Goal: Information Seeking & Learning: Understand process/instructions

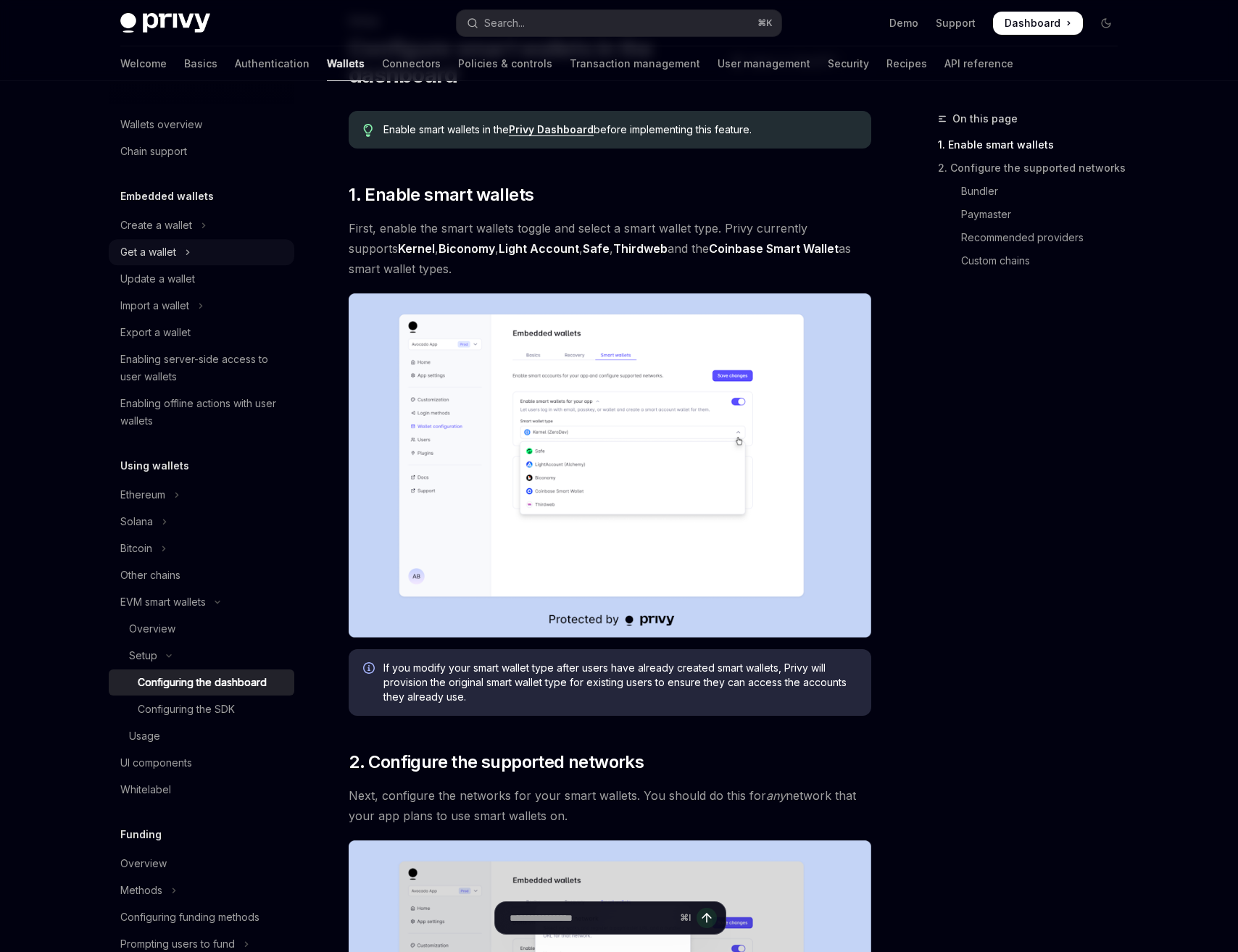
scroll to position [69, 0]
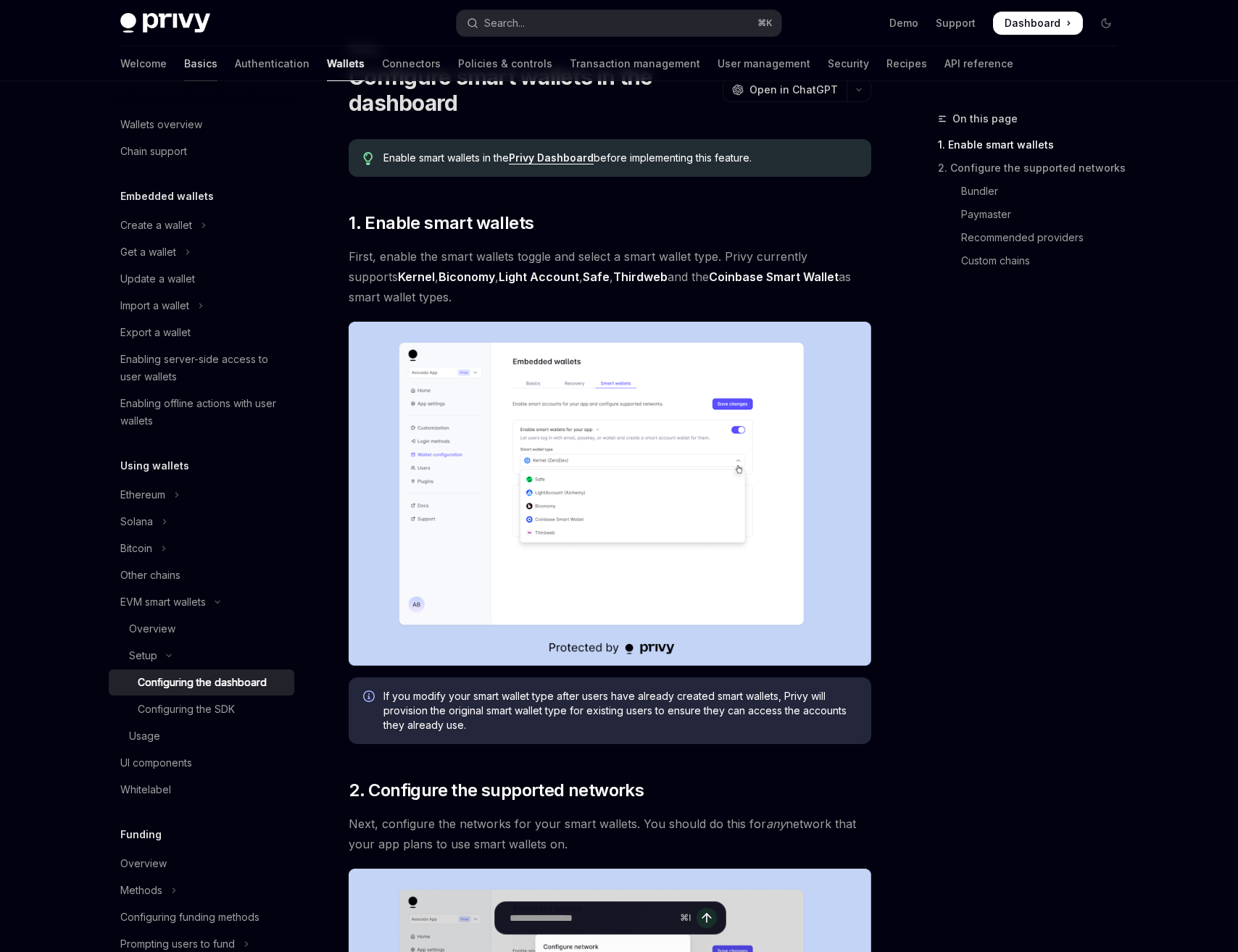
click at [184, 60] on link "Basics" at bounding box center [200, 63] width 33 height 35
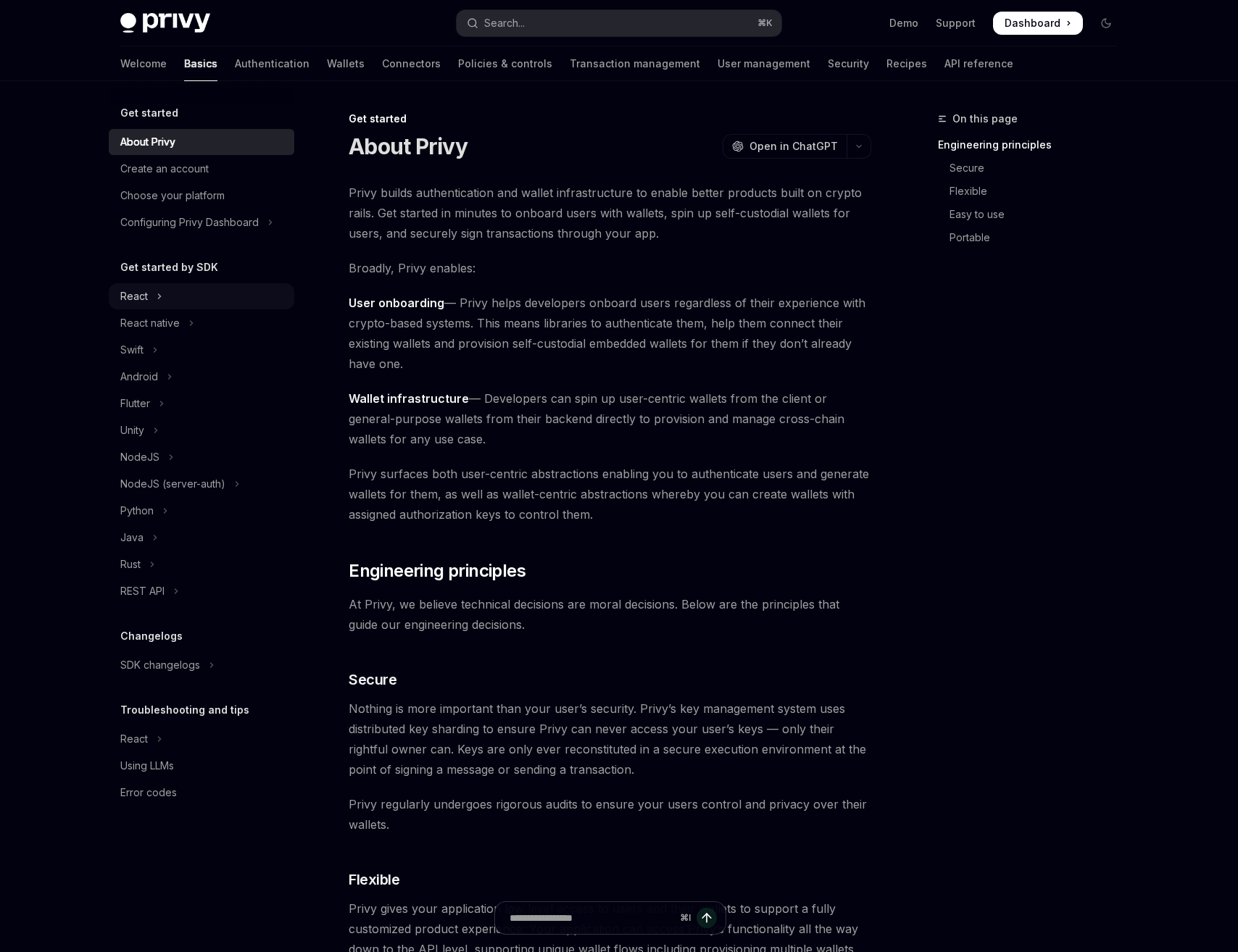
click at [143, 295] on div "React" at bounding box center [134, 296] width 27 height 17
type textarea "*"
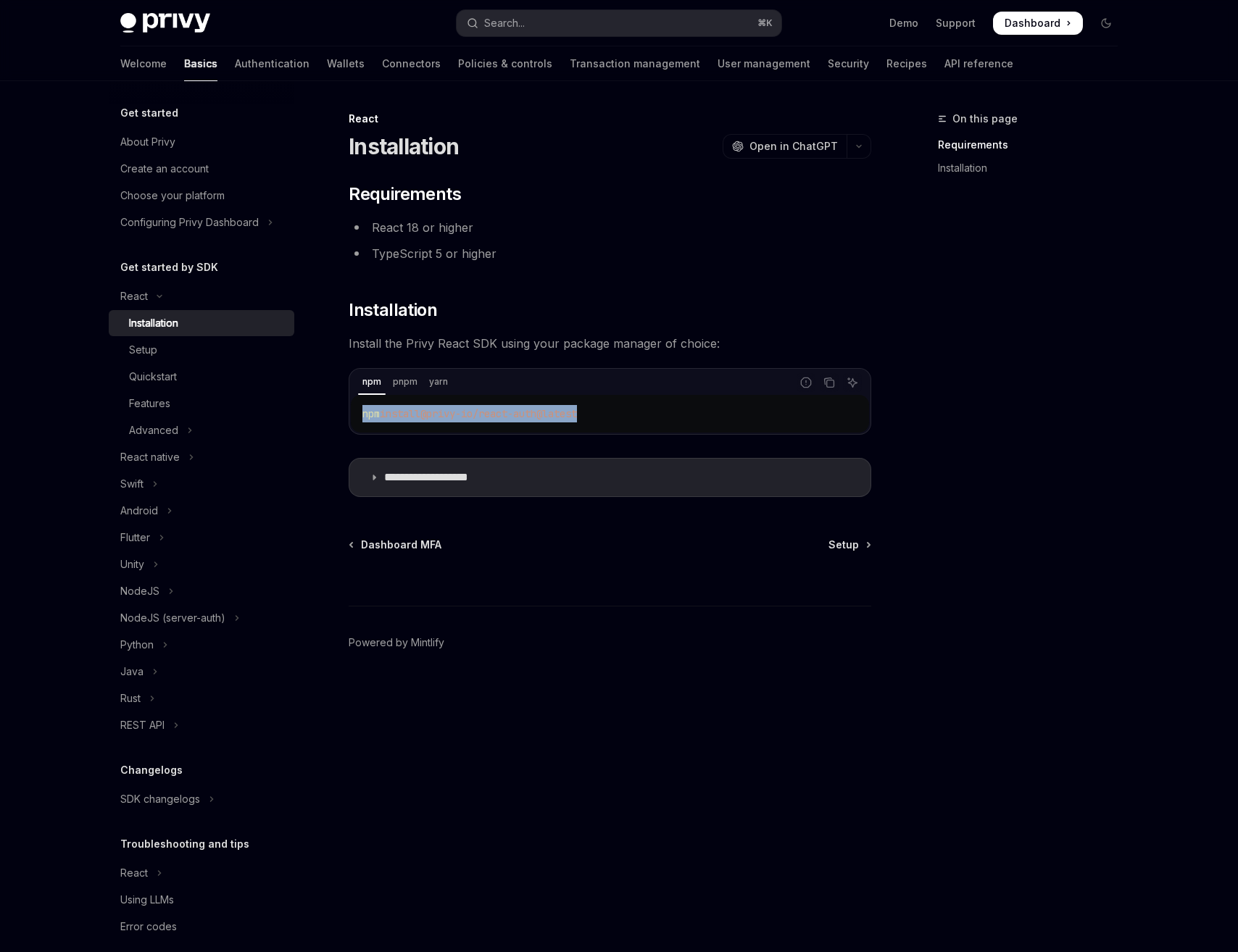
drag, startPoint x: 365, startPoint y: 415, endPoint x: 600, endPoint y: 410, distance: 235.1
click at [600, 410] on code "npm install @privy-io/react-auth@latest" at bounding box center [610, 414] width 495 height 17
copy span "npm install @privy-io/react-auth@latest"
click at [529, 17] on button "Search... ⌘ K" at bounding box center [618, 23] width 324 height 26
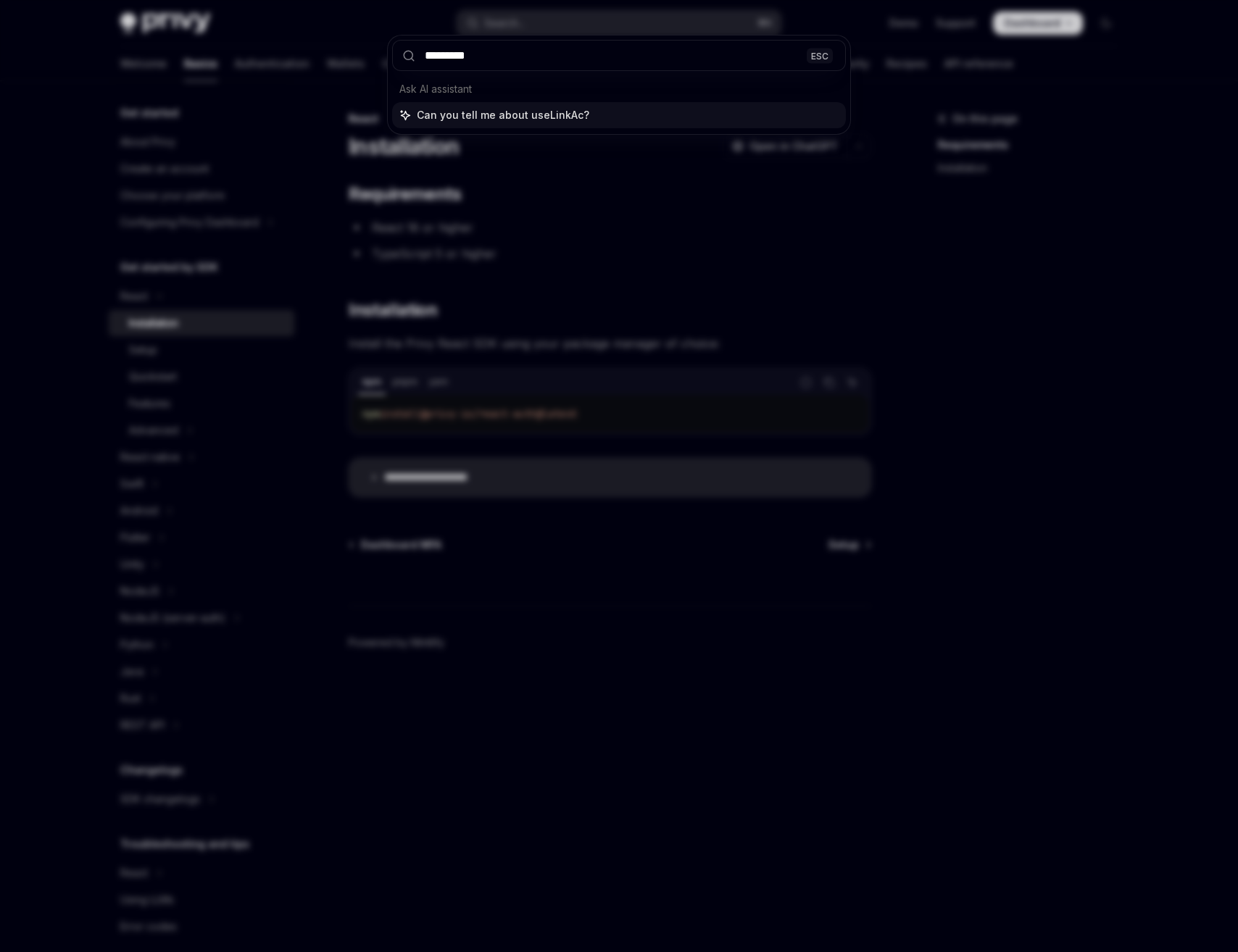
type input "**********"
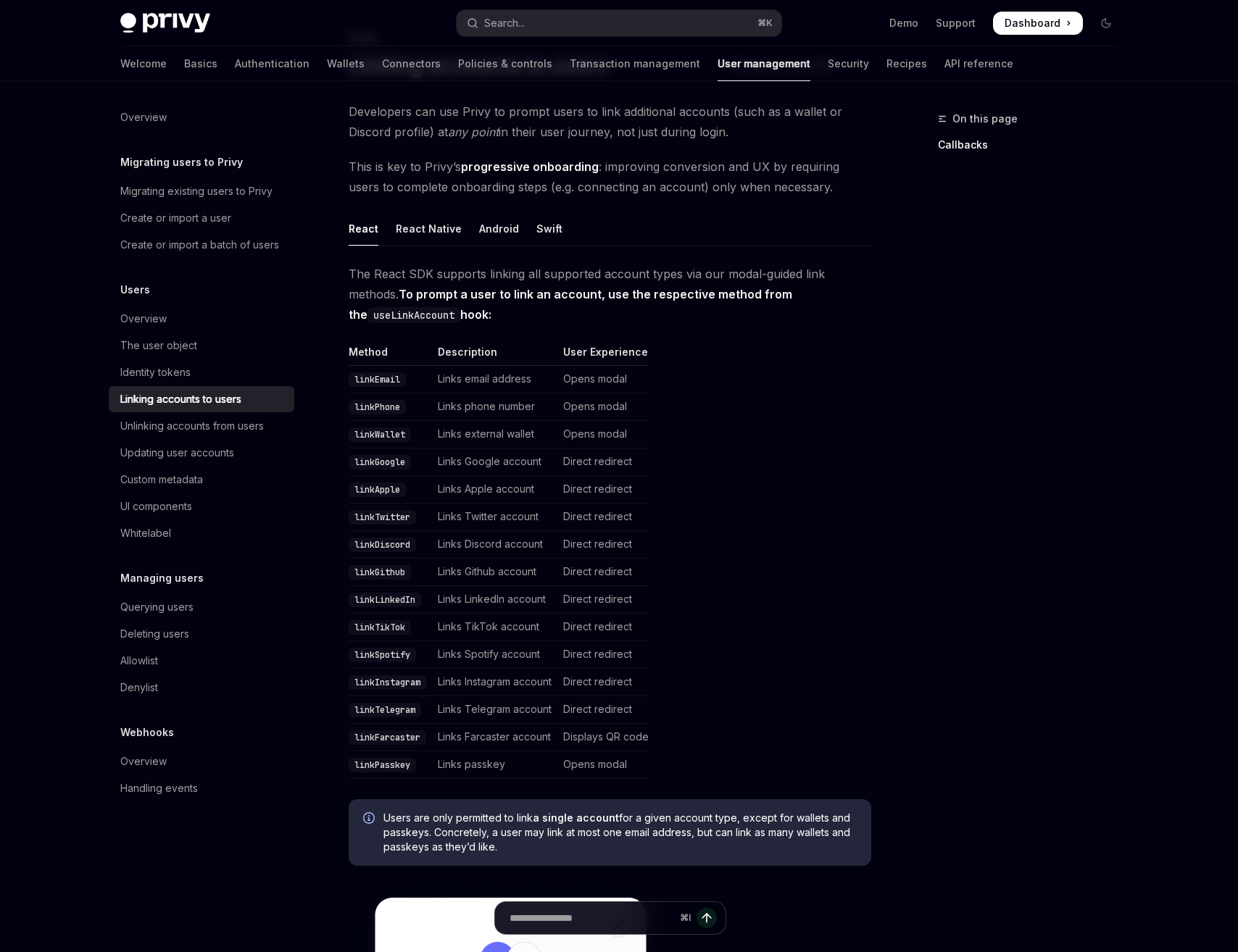
scroll to position [69, 0]
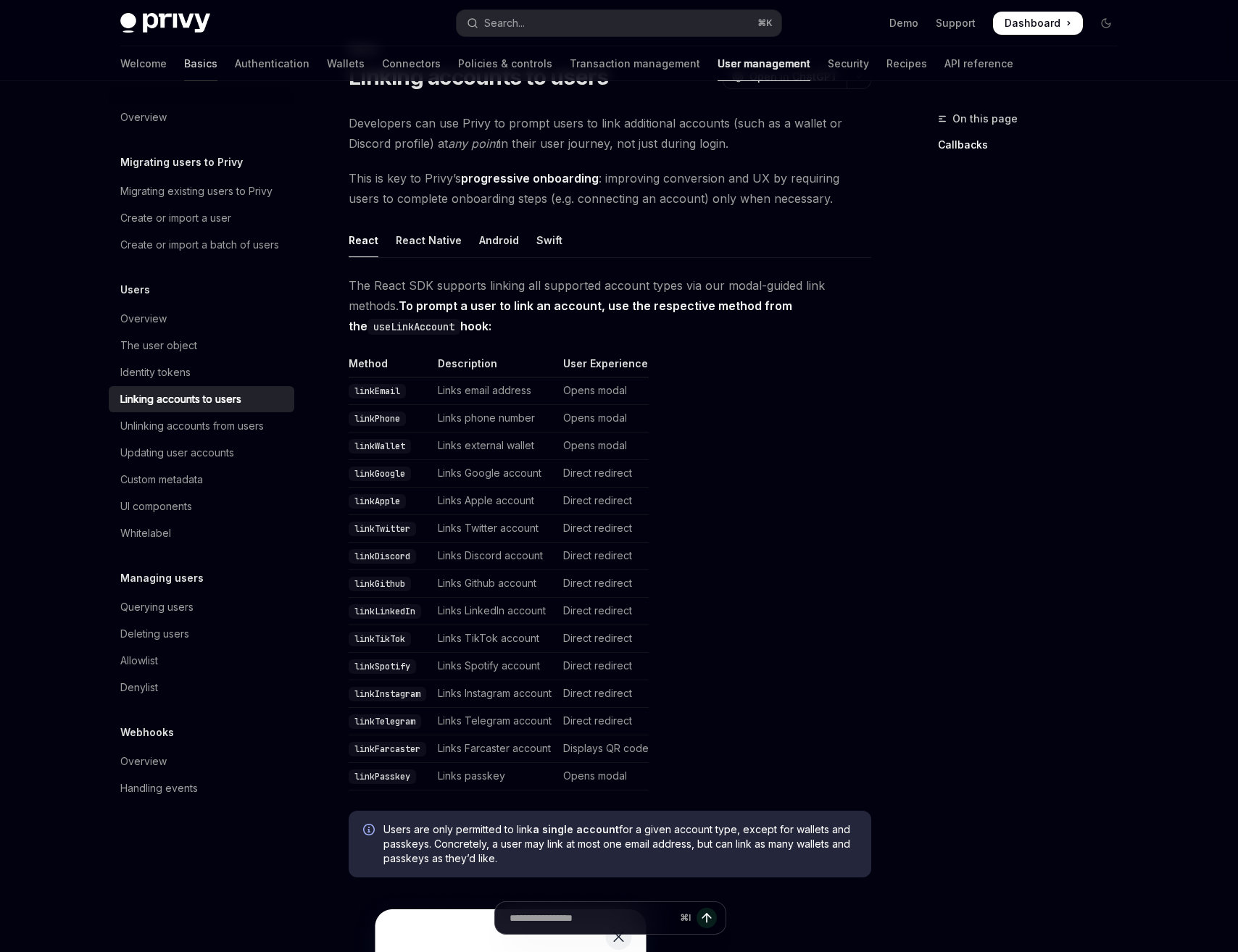
click at [184, 63] on link "Basics" at bounding box center [200, 63] width 33 height 35
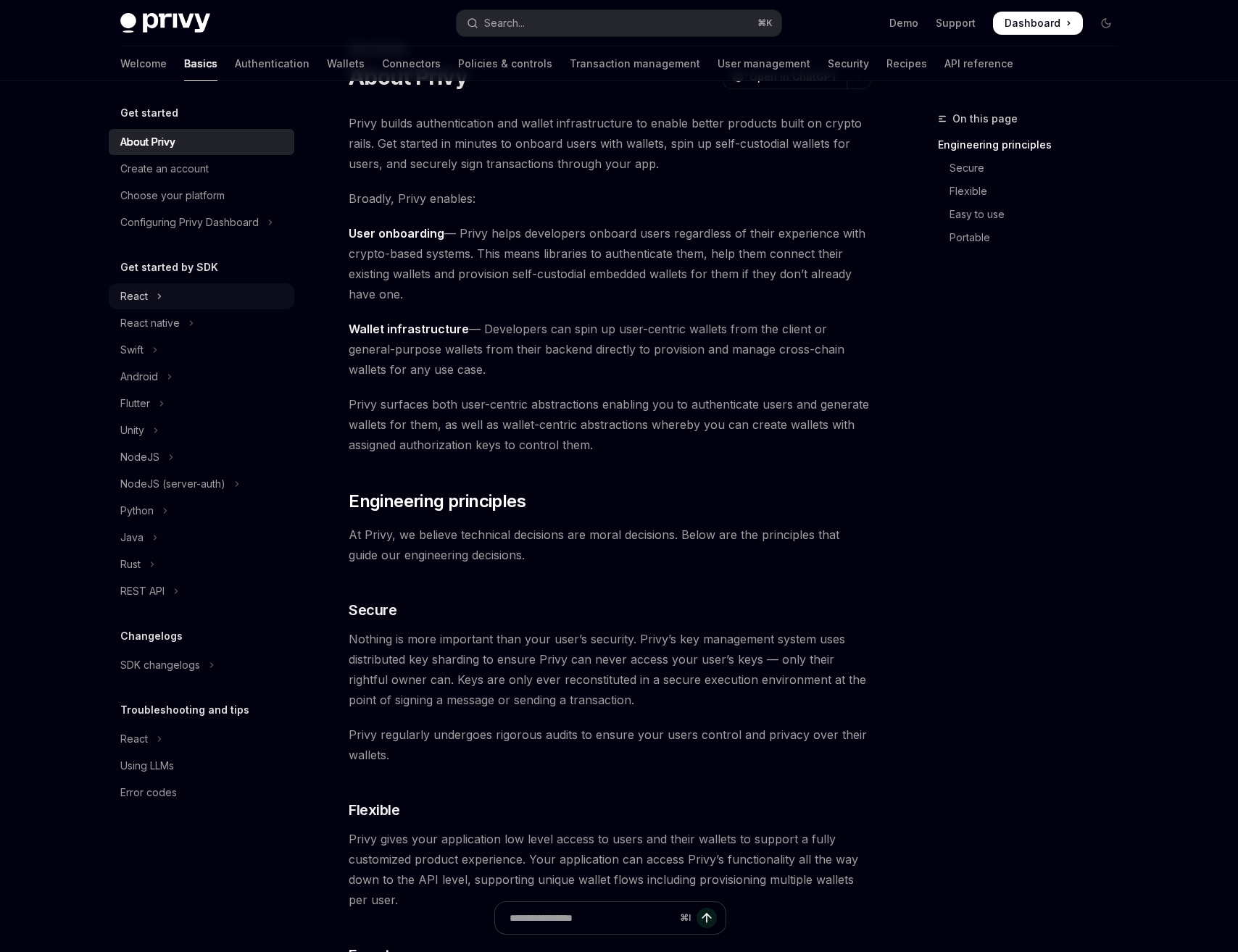
click at [129, 295] on div "React" at bounding box center [134, 296] width 27 height 17
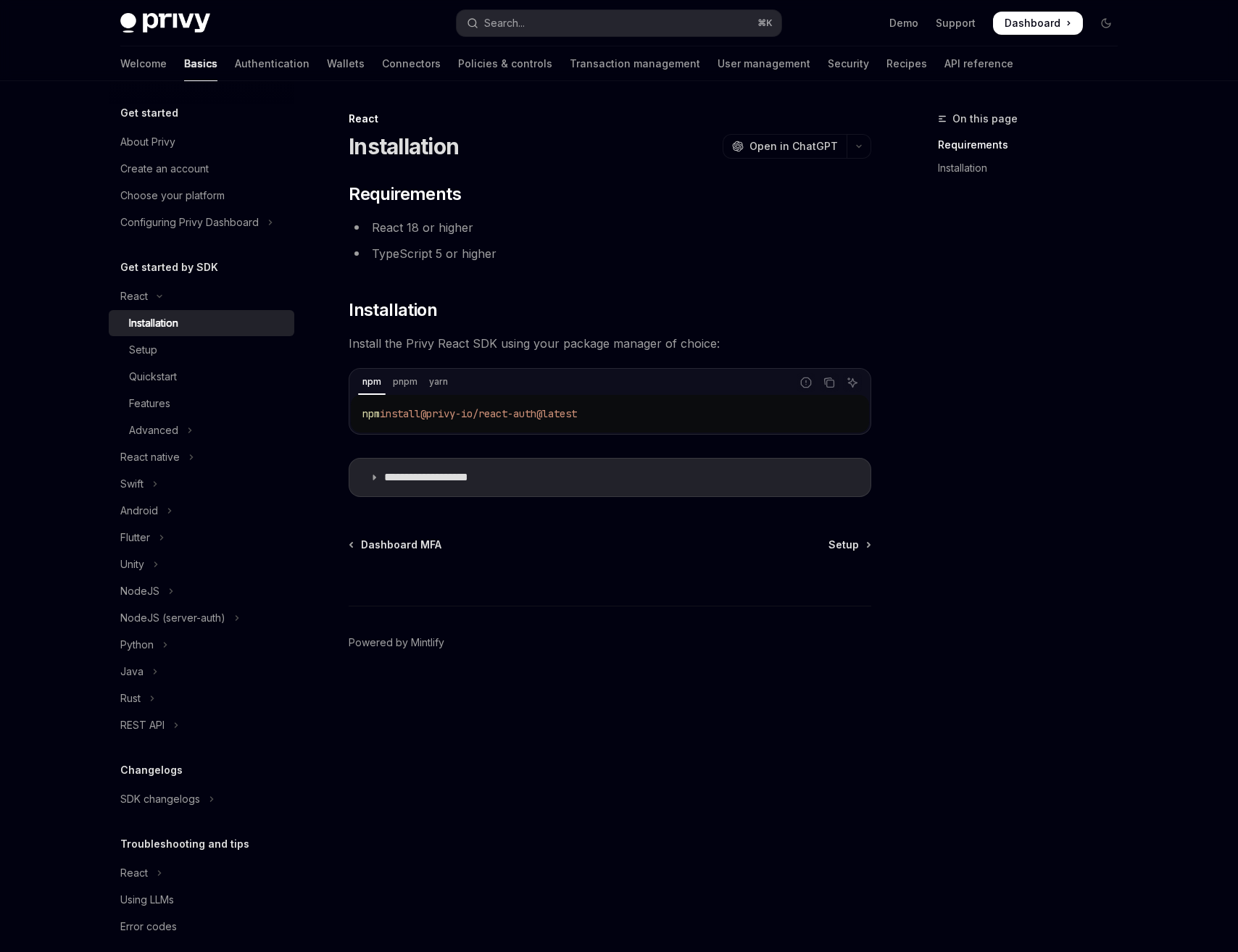
click at [158, 323] on div "Installation" at bounding box center [154, 323] width 50 height 17
click at [162, 348] on div "Setup" at bounding box center [207, 350] width 157 height 17
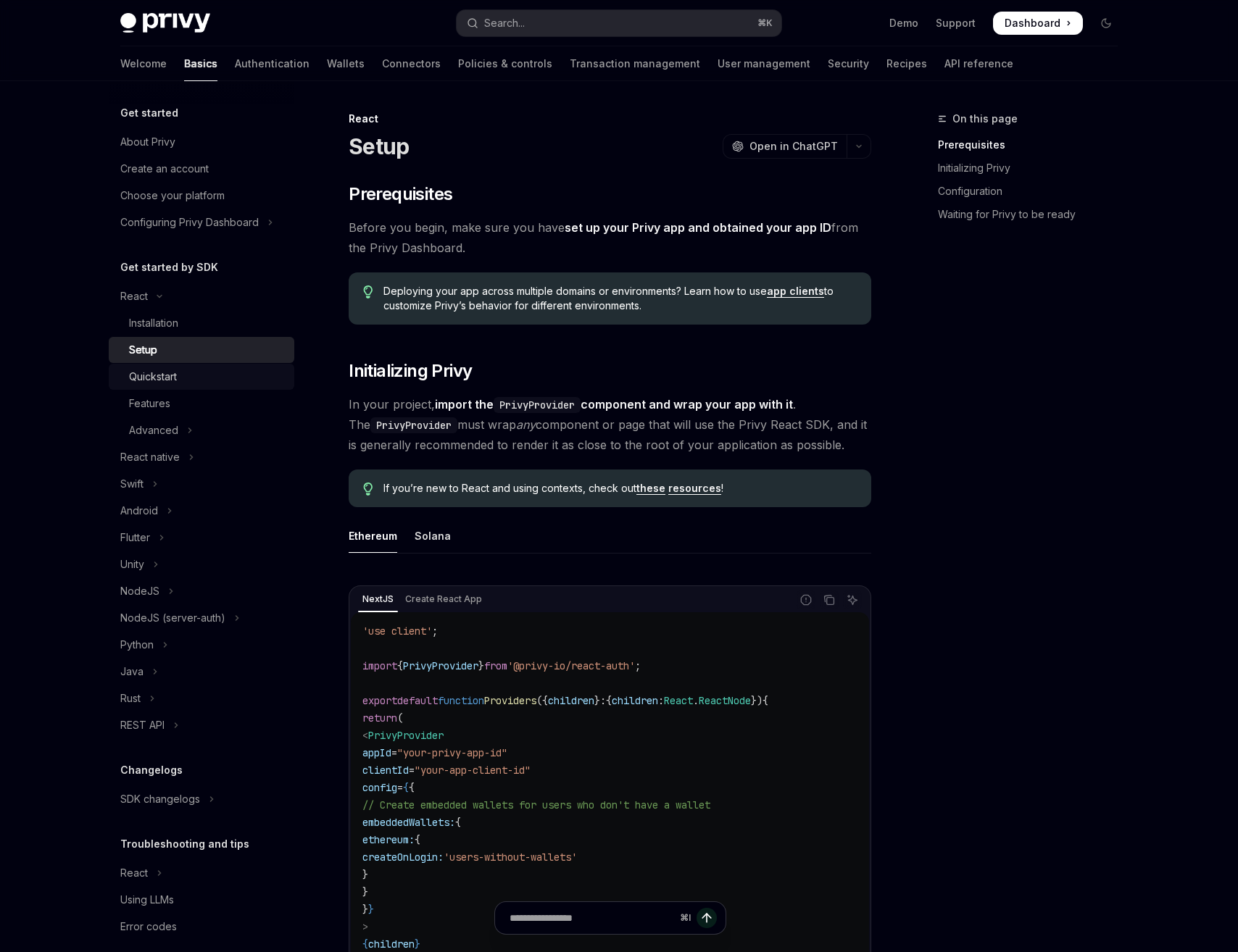
click at [168, 369] on div "Quickstart" at bounding box center [153, 377] width 48 height 17
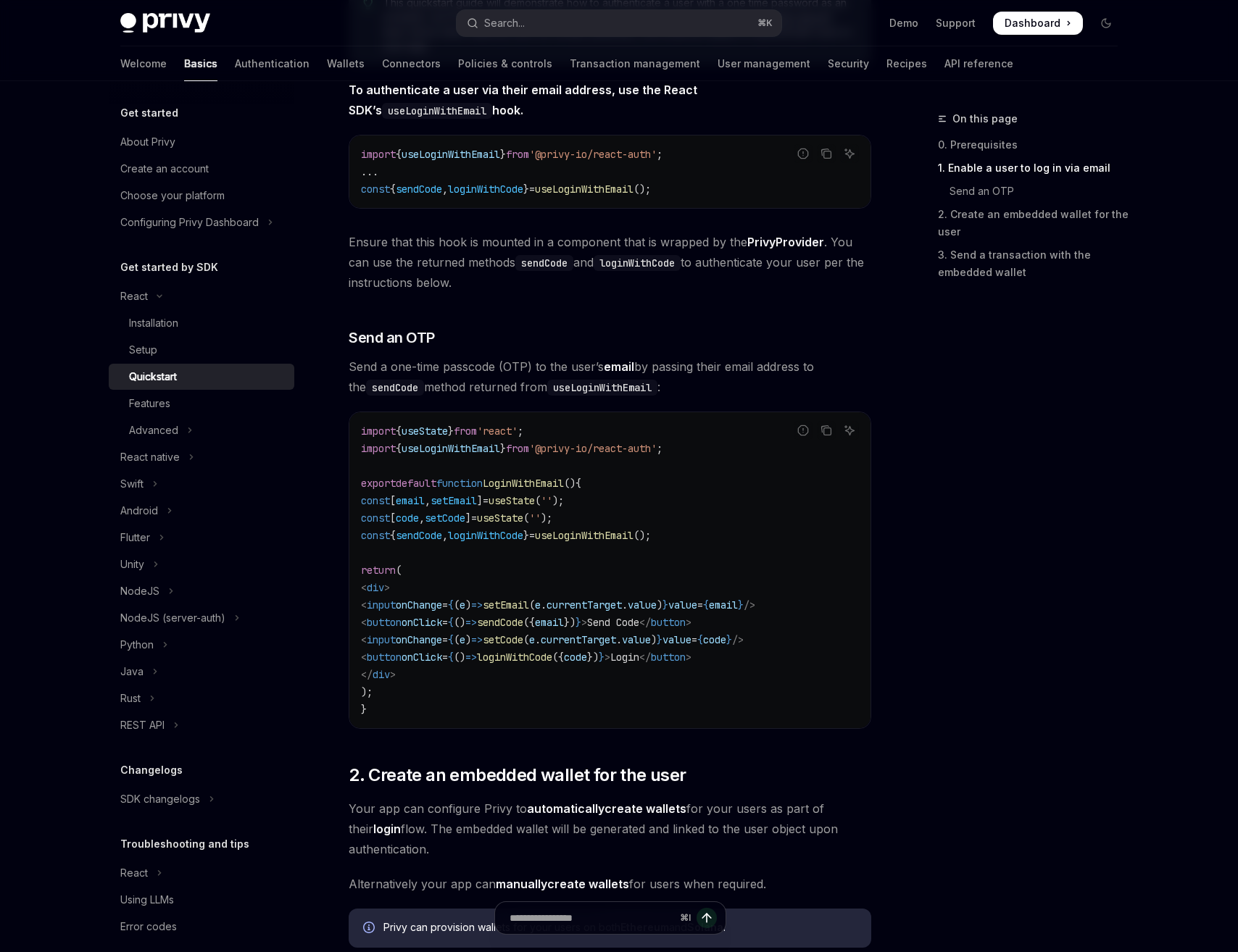
scroll to position [220, 0]
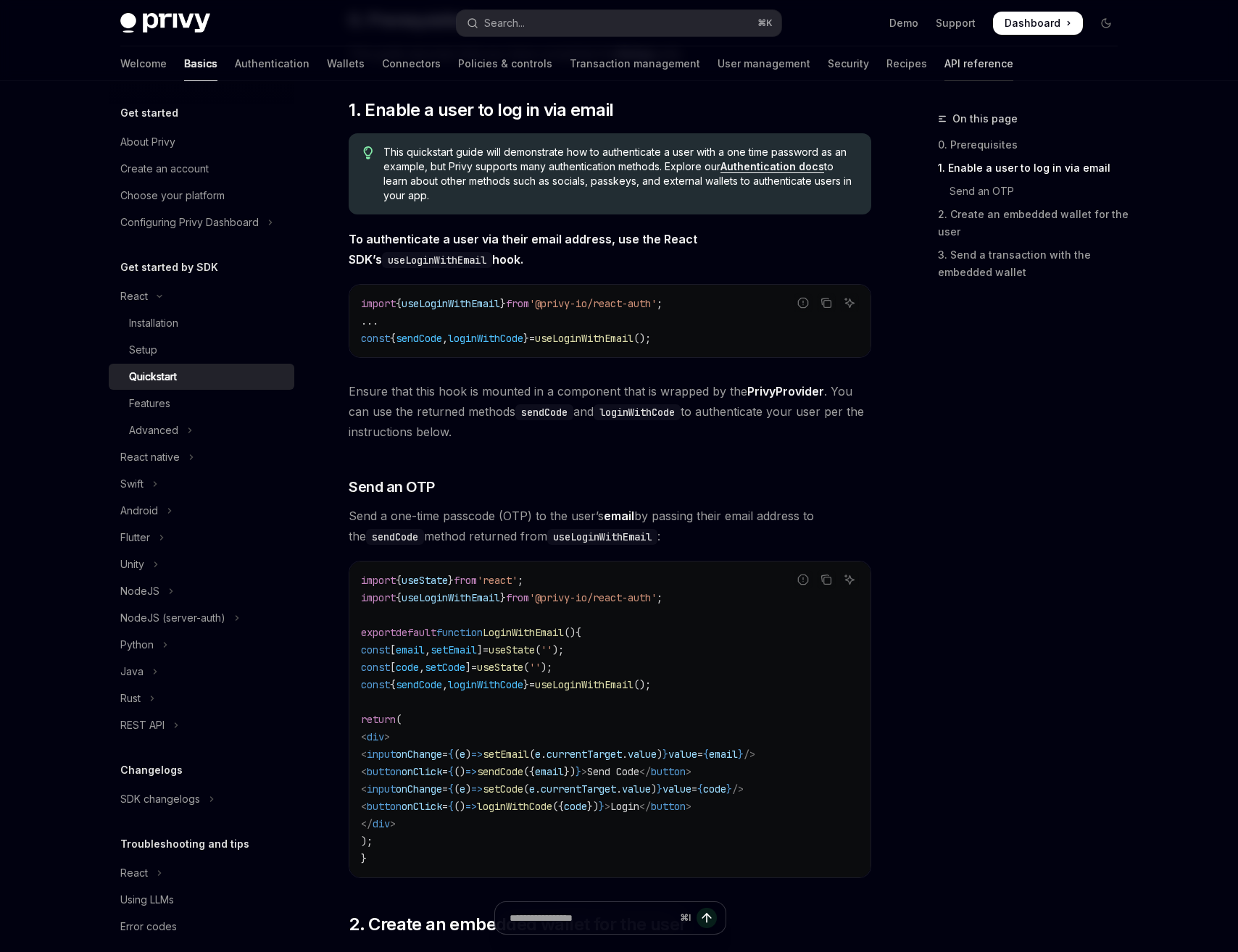
click at [944, 69] on link "API reference" at bounding box center [979, 63] width 68 height 35
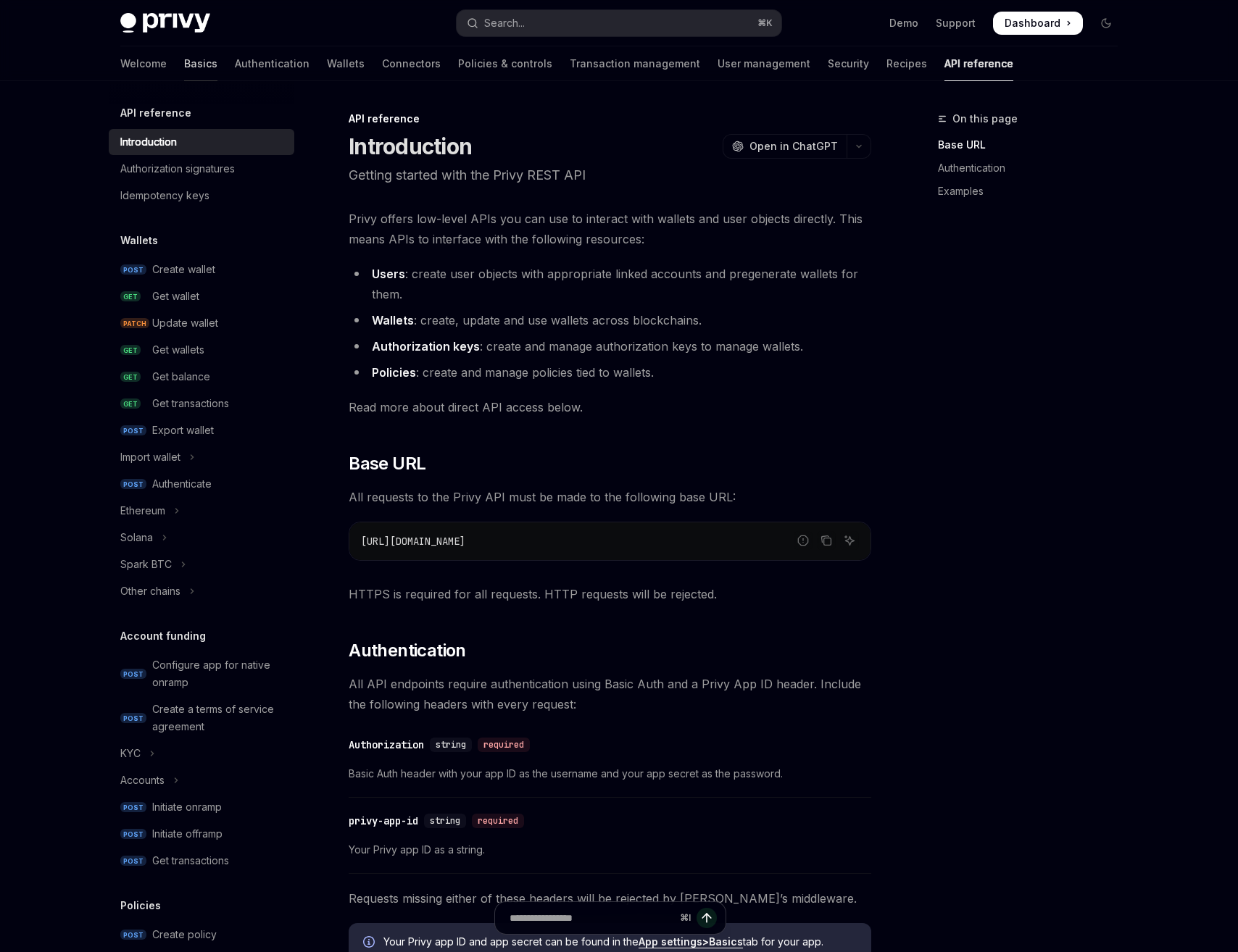
click at [184, 62] on link "Basics" at bounding box center [200, 63] width 33 height 35
type textarea "*"
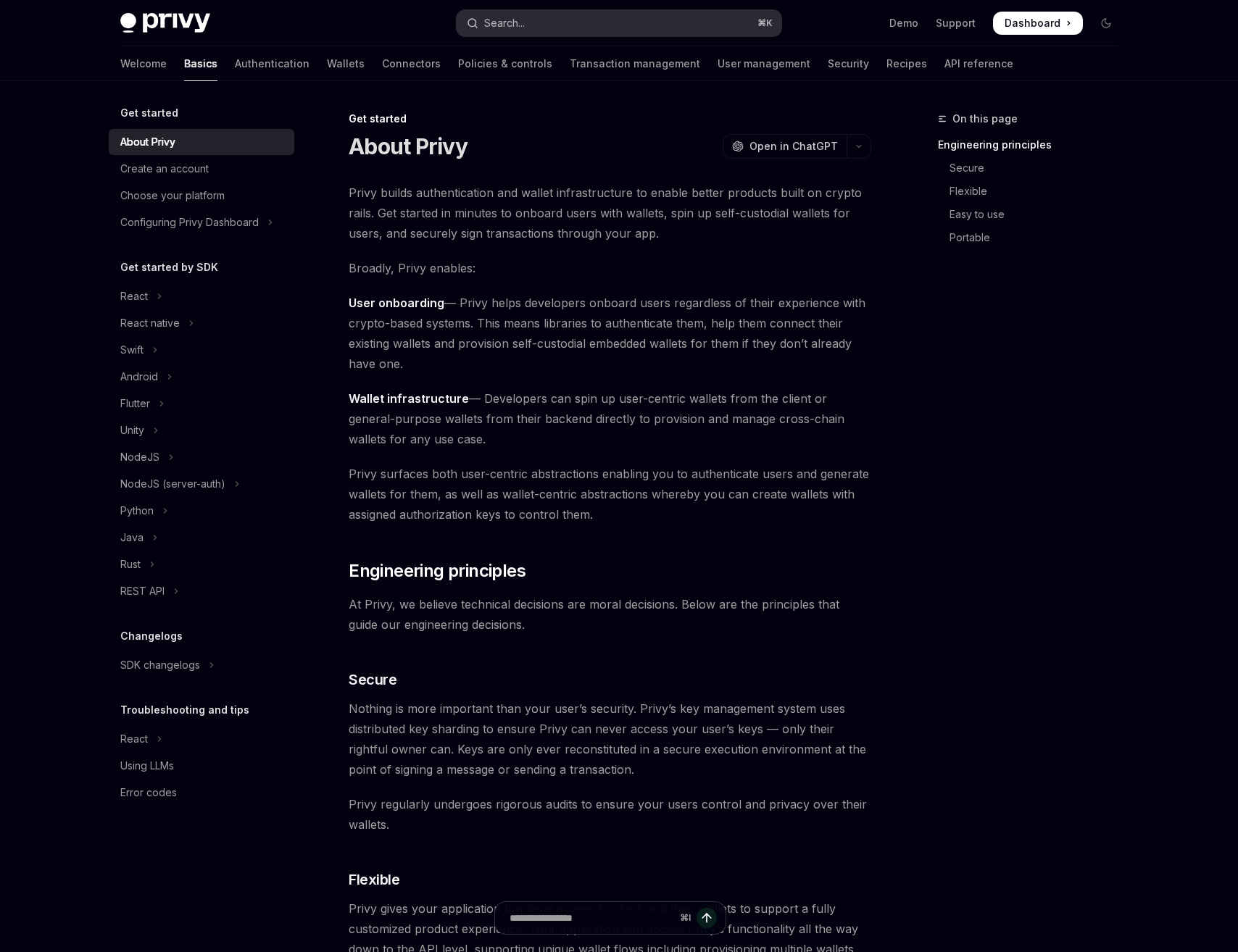
click at [527, 16] on button "Search... ⌘ K" at bounding box center [618, 23] width 324 height 26
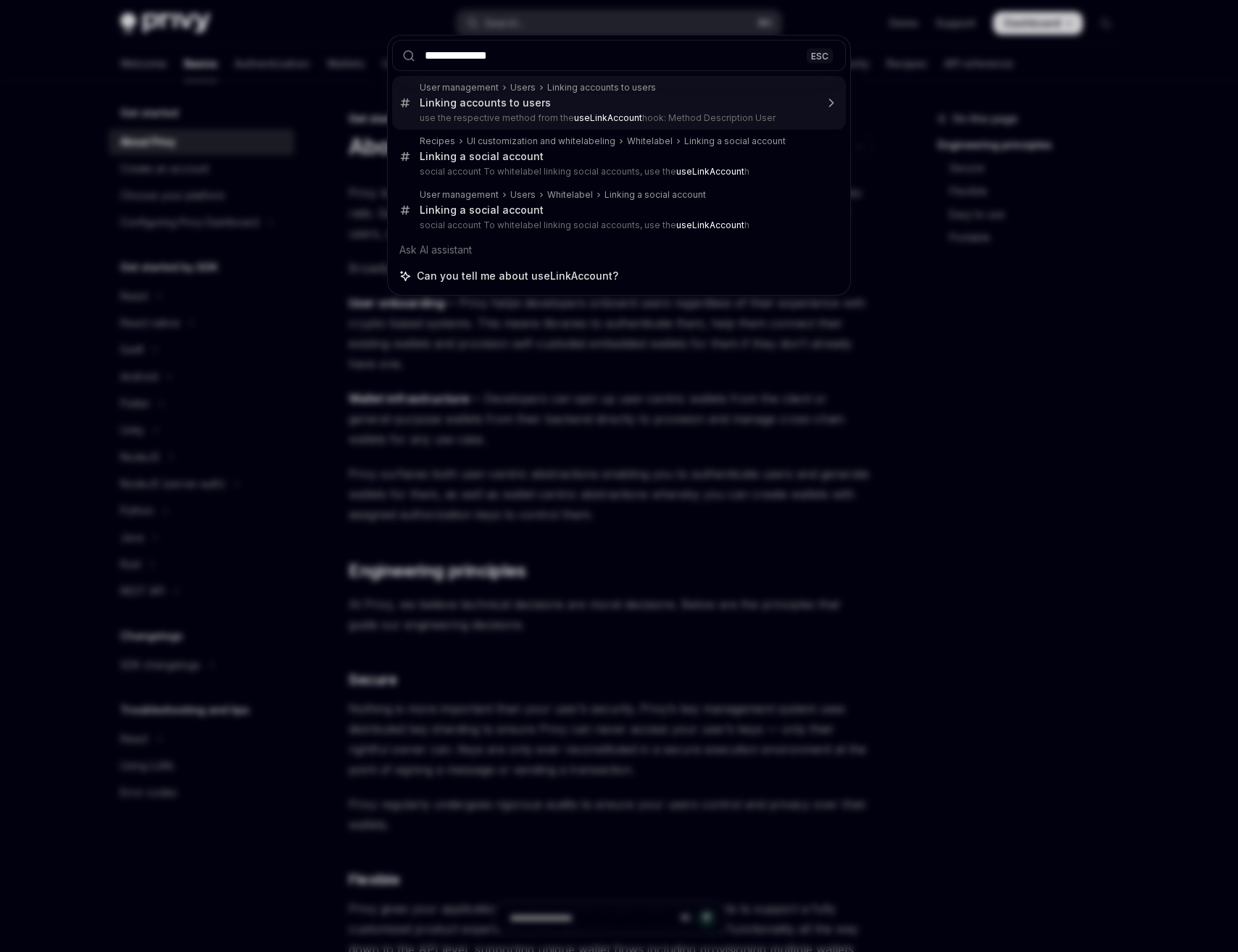
type input "**********"
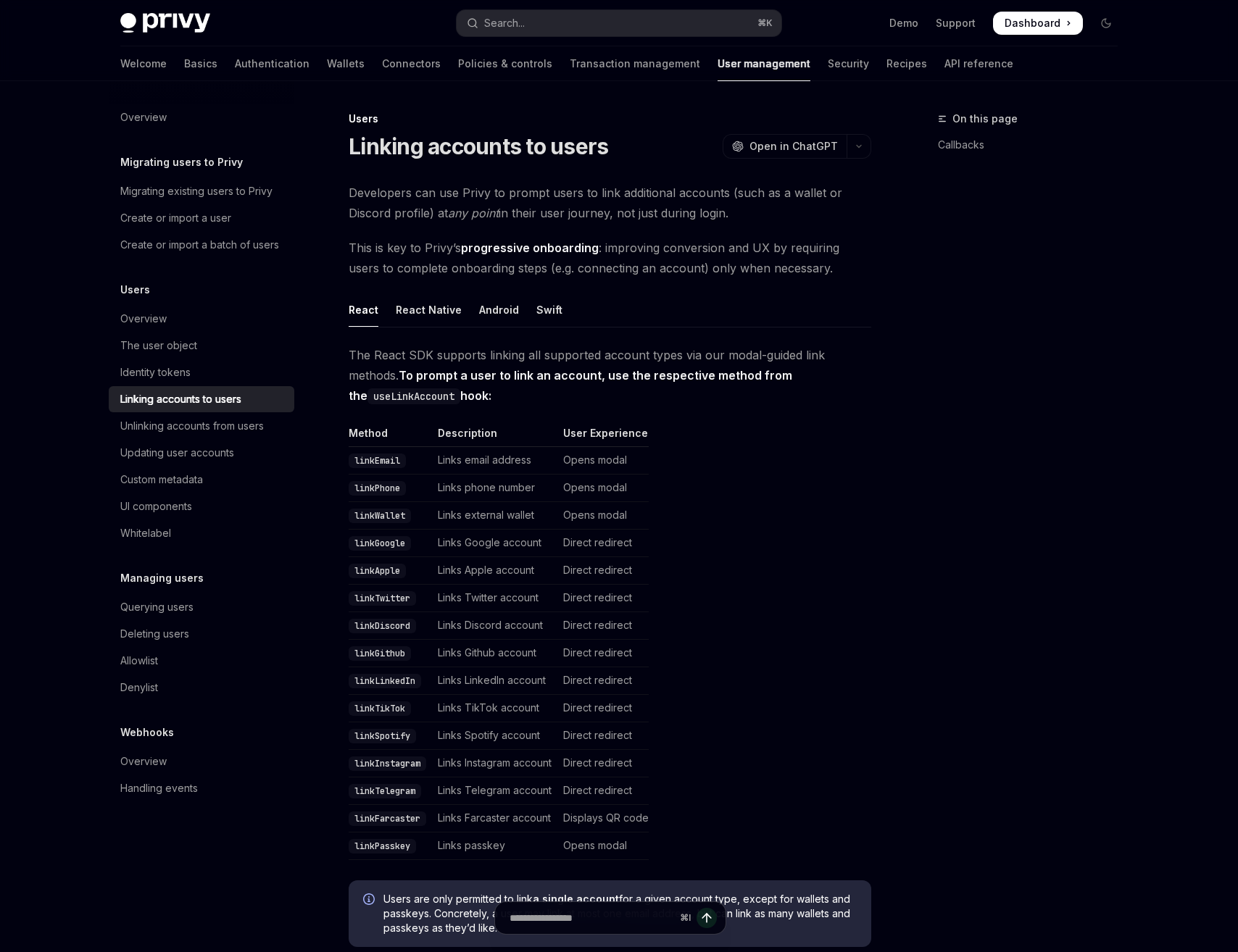
scroll to position [81, 0]
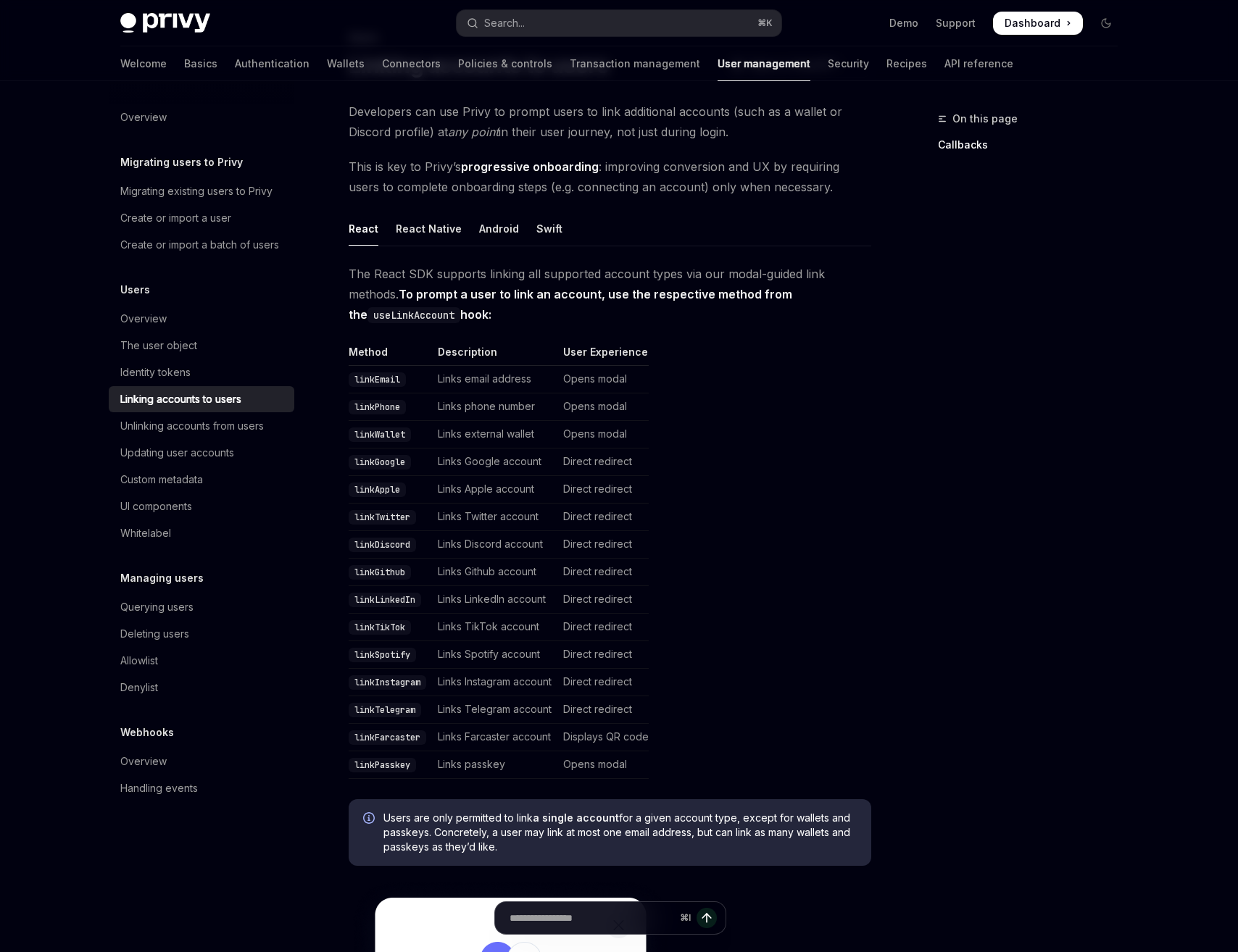
click at [158, 23] on img at bounding box center [165, 23] width 90 height 21
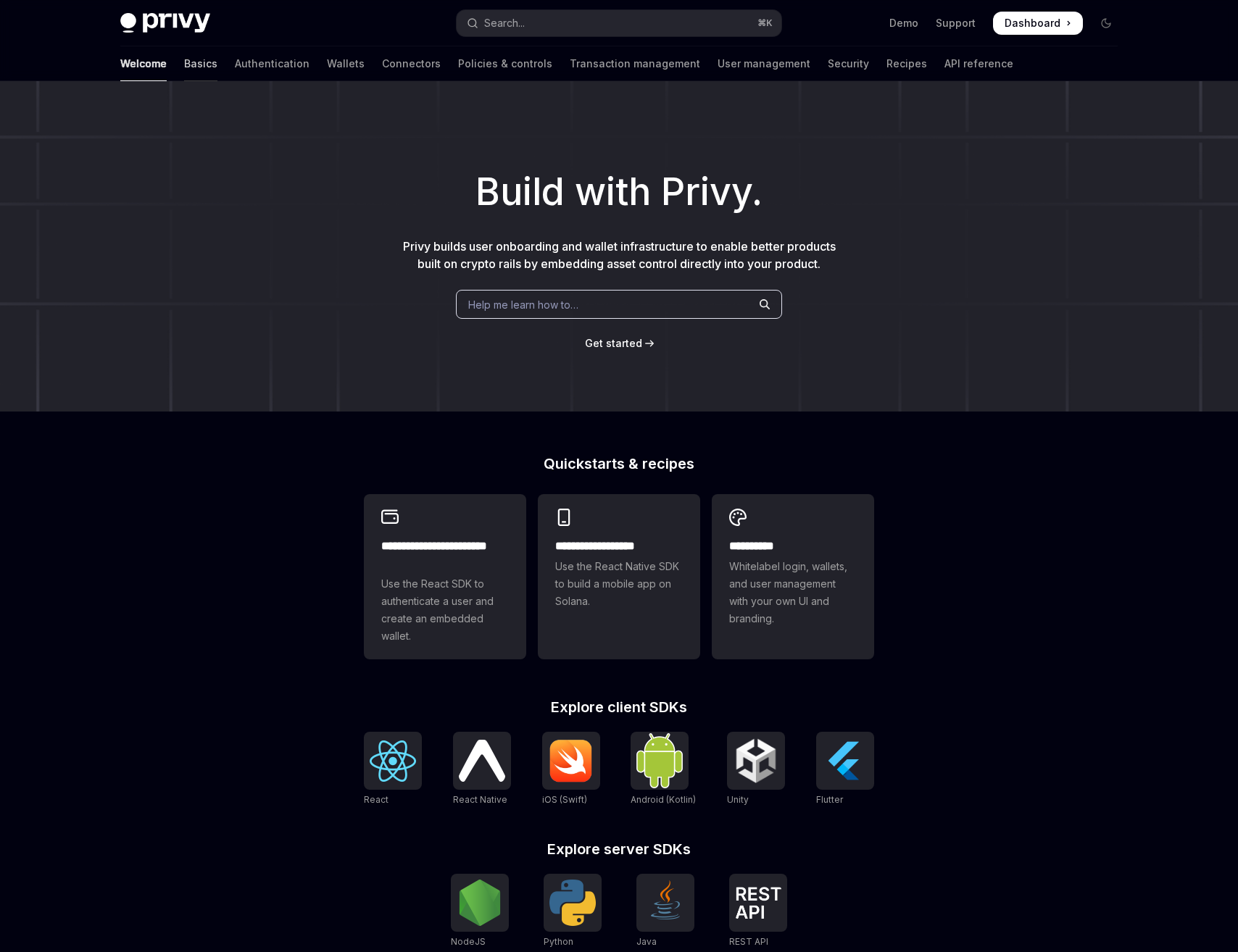
click at [184, 68] on link "Basics" at bounding box center [200, 63] width 33 height 35
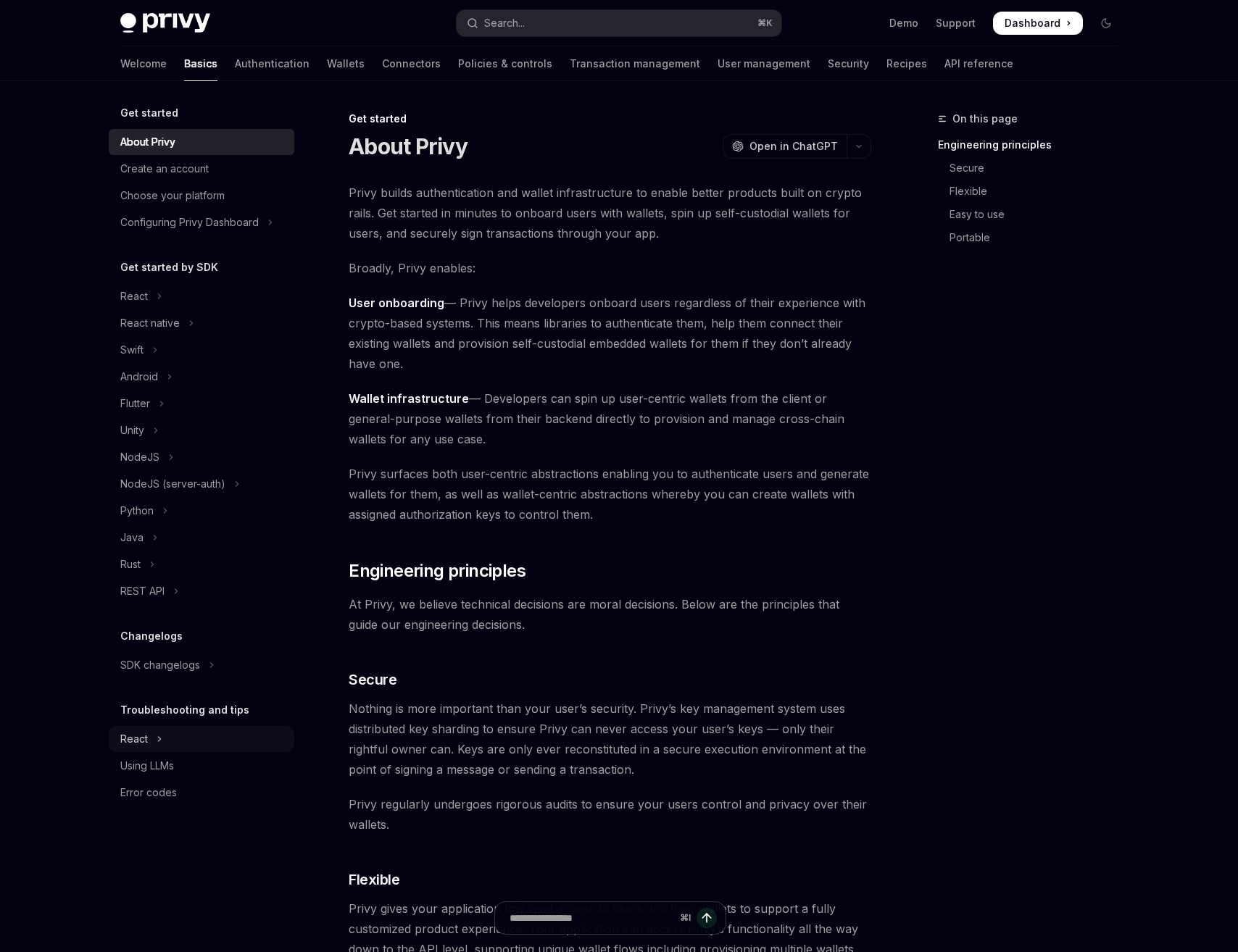
click at [146, 743] on div "React" at bounding box center [134, 739] width 27 height 17
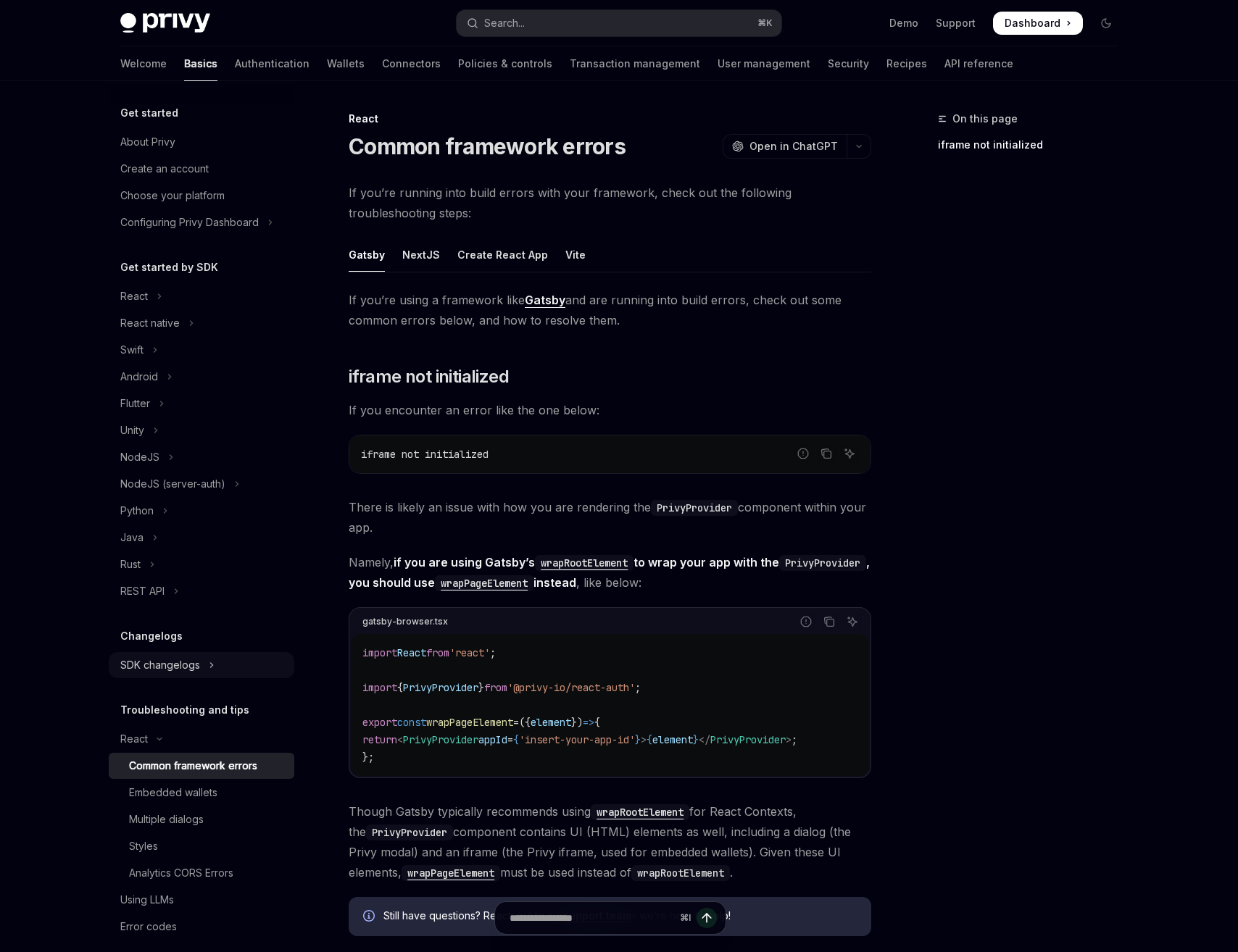
click at [167, 667] on div "SDK changelogs" at bounding box center [160, 665] width 80 height 17
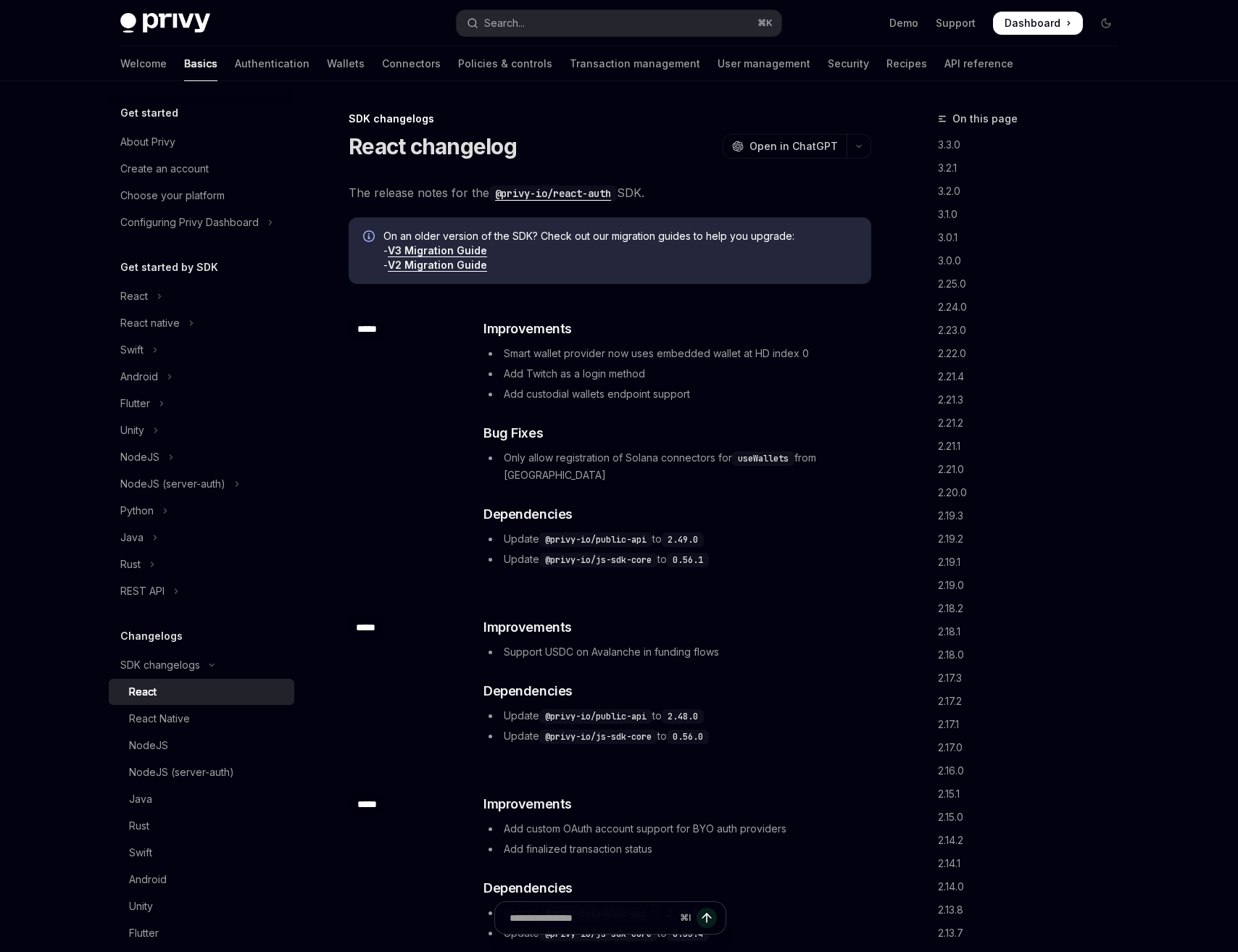
click at [473, 247] on link "V3 Migration Guide" at bounding box center [437, 250] width 99 height 13
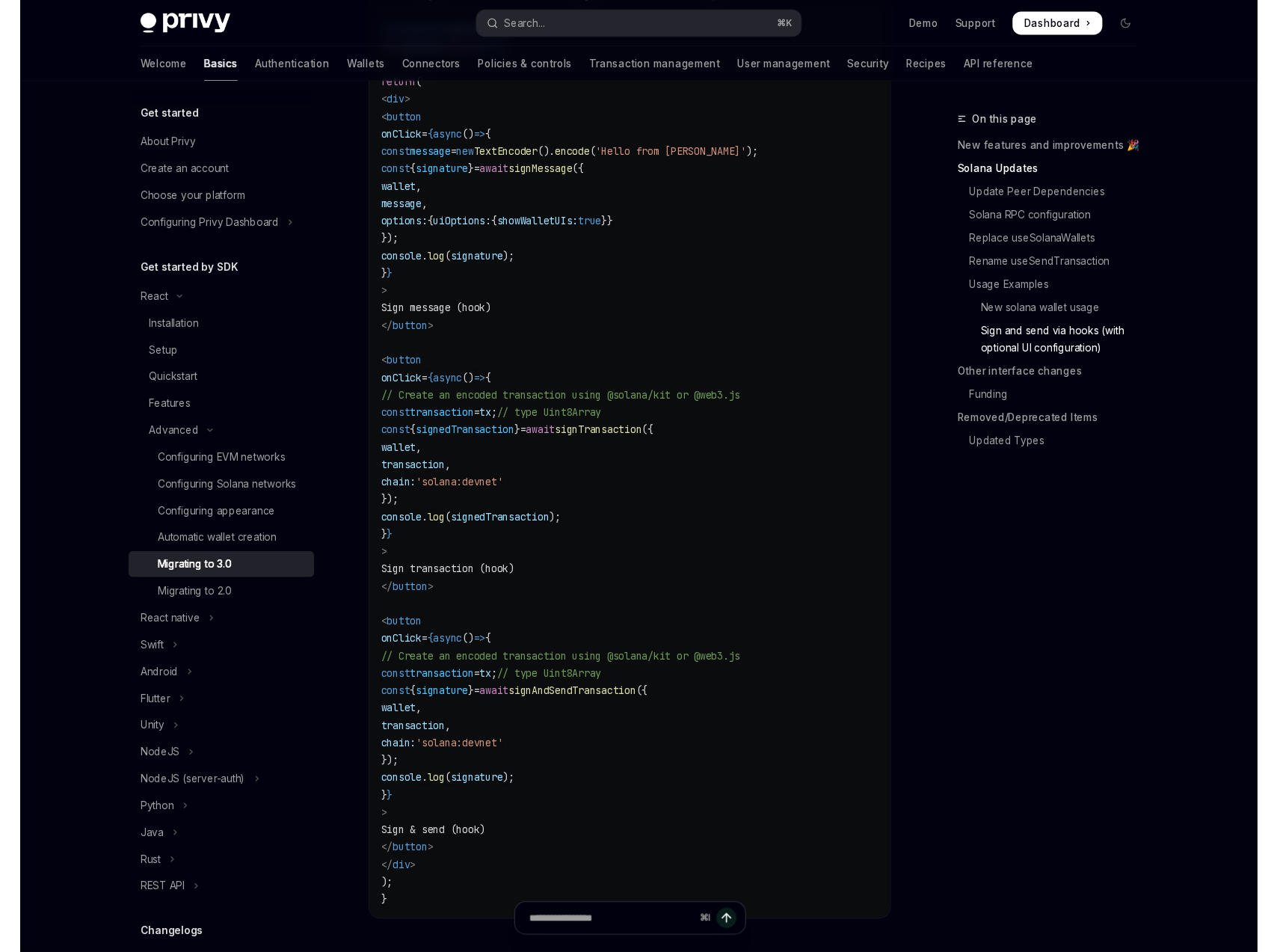
scroll to position [3648, 0]
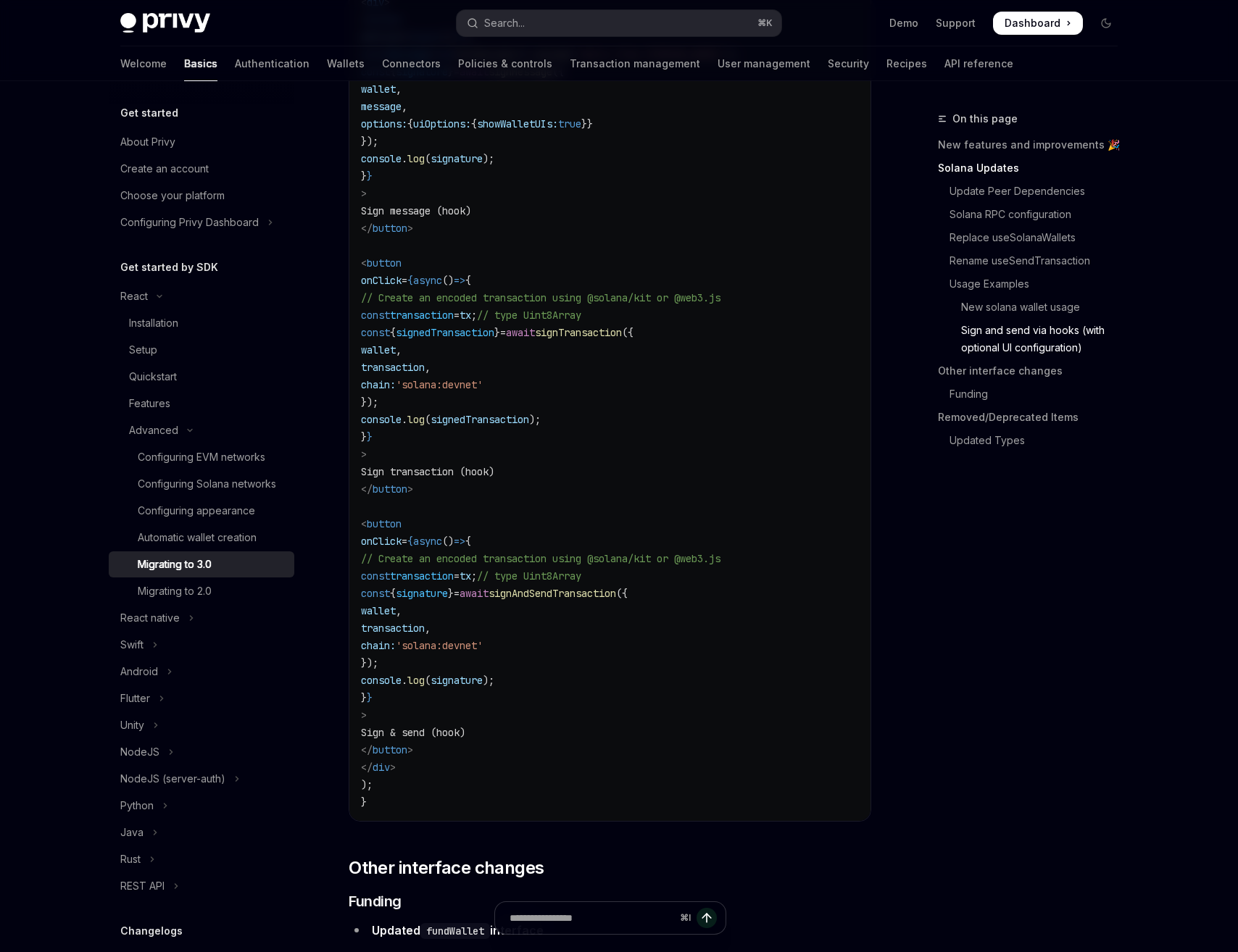
click at [817, 719] on code "import { useWallets , useSignMessage , useSignTransaction , useSignAndSendTrans…" at bounding box center [610, 254] width 498 height 1113
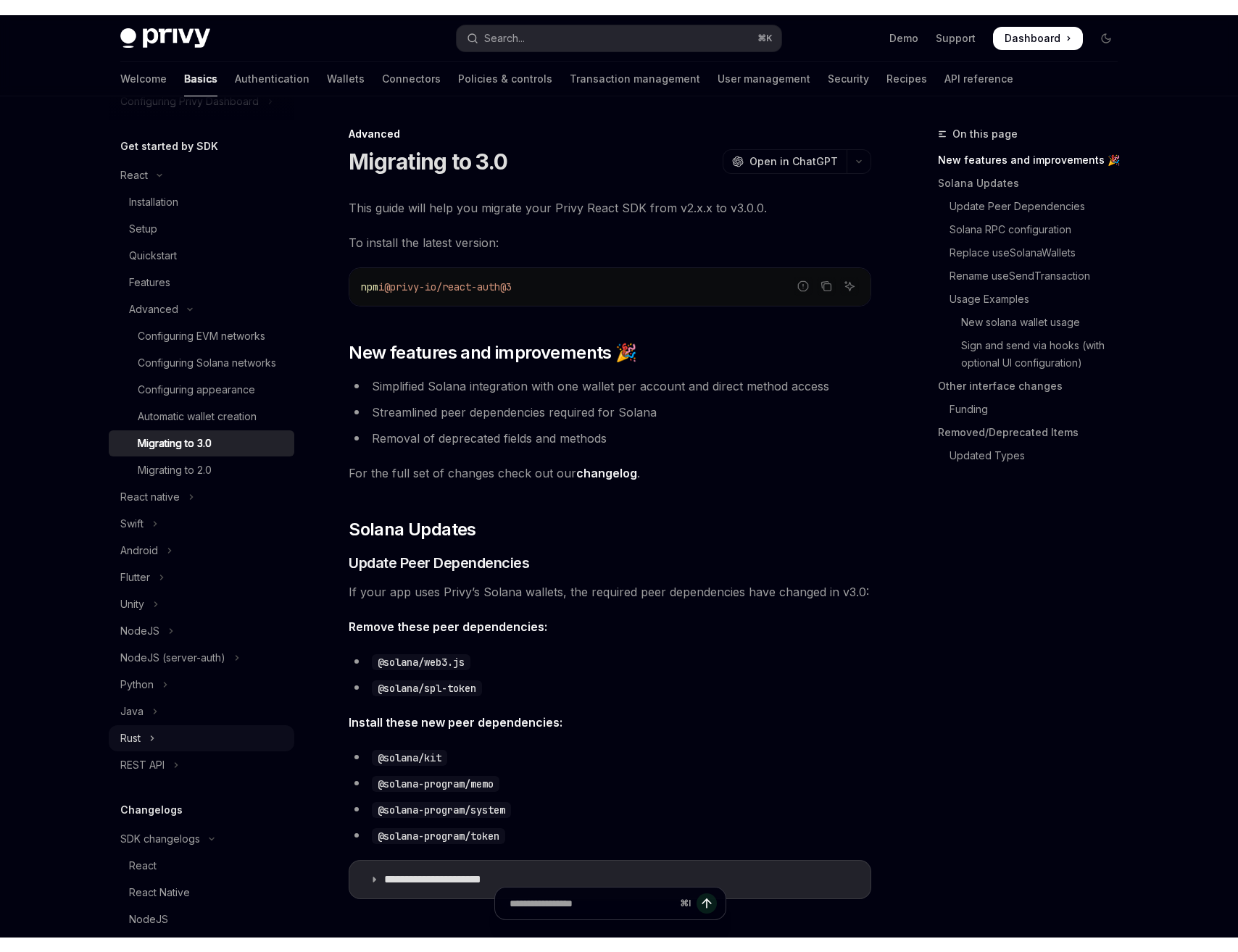
scroll to position [217, 0]
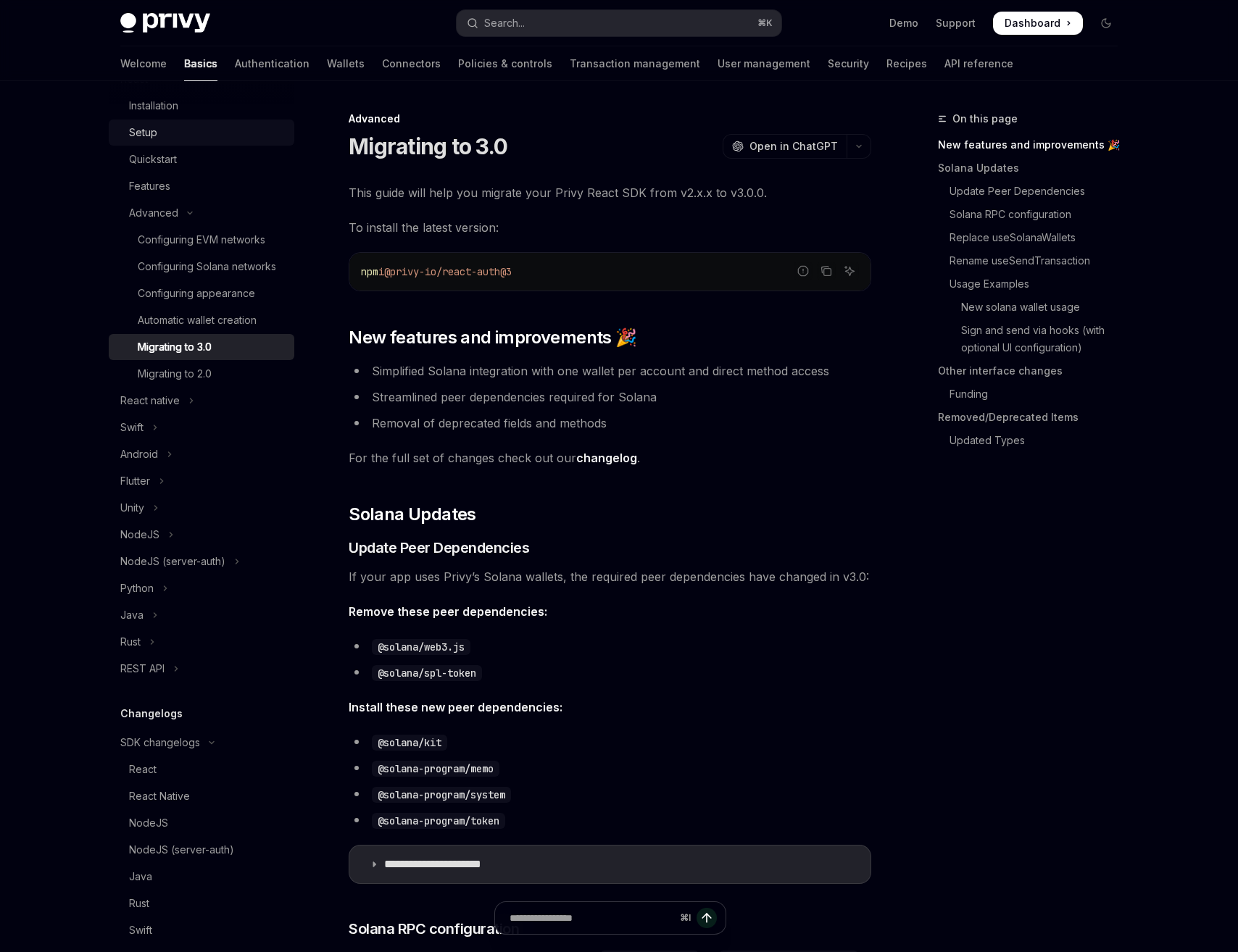
click at [144, 136] on div "Setup" at bounding box center [143, 133] width 28 height 17
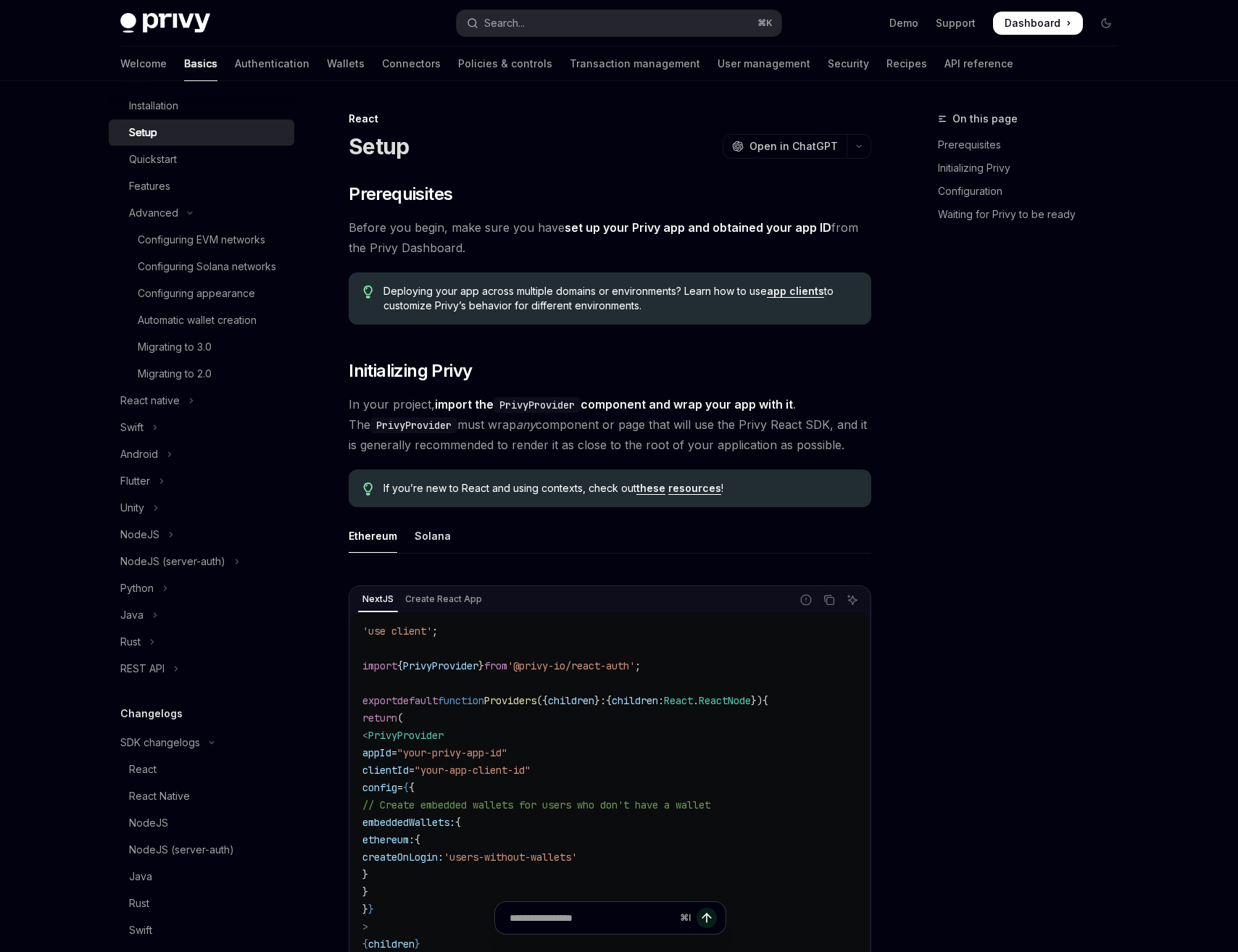
type textarea "*"
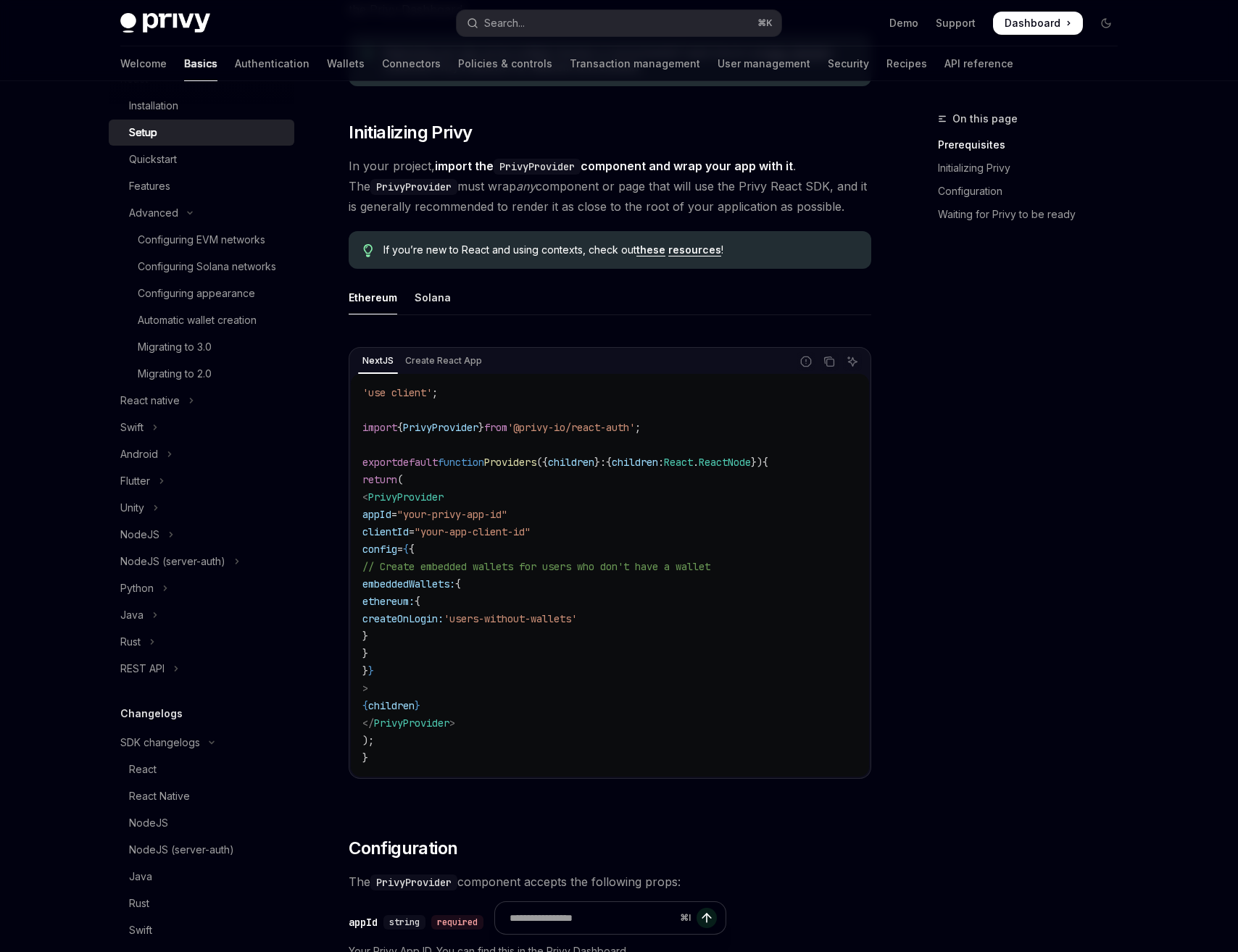
scroll to position [243, 0]
